Goal: Task Accomplishment & Management: Use online tool/utility

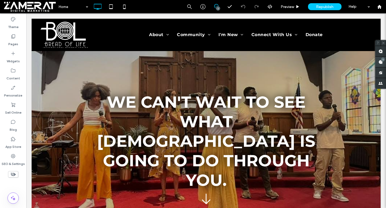
click at [379, 64] on use at bounding box center [380, 62] width 4 height 4
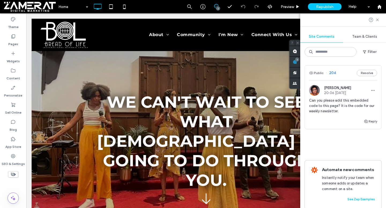
click at [331, 118] on div "Can you please add this embedded code to this page? It is the code for our week…" at bounding box center [343, 108] width 68 height 20
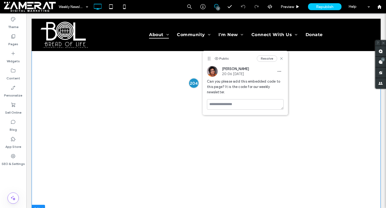
click at [191, 85] on div at bounding box center [194, 83] width 10 height 10
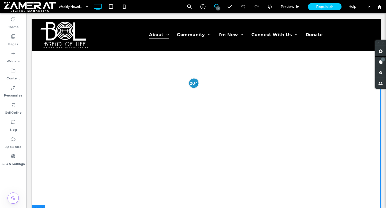
click at [193, 83] on div at bounding box center [194, 83] width 10 height 10
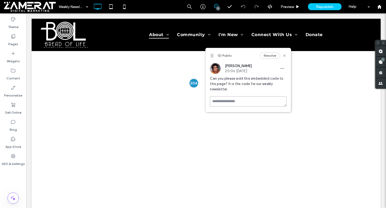
click at [232, 107] on textarea at bounding box center [248, 101] width 77 height 10
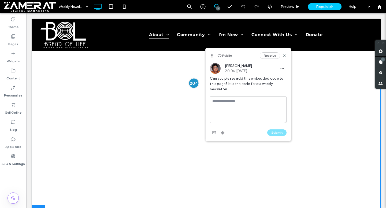
click at [193, 82] on div at bounding box center [194, 83] width 10 height 10
